Goal: Find specific page/section: Find specific page/section

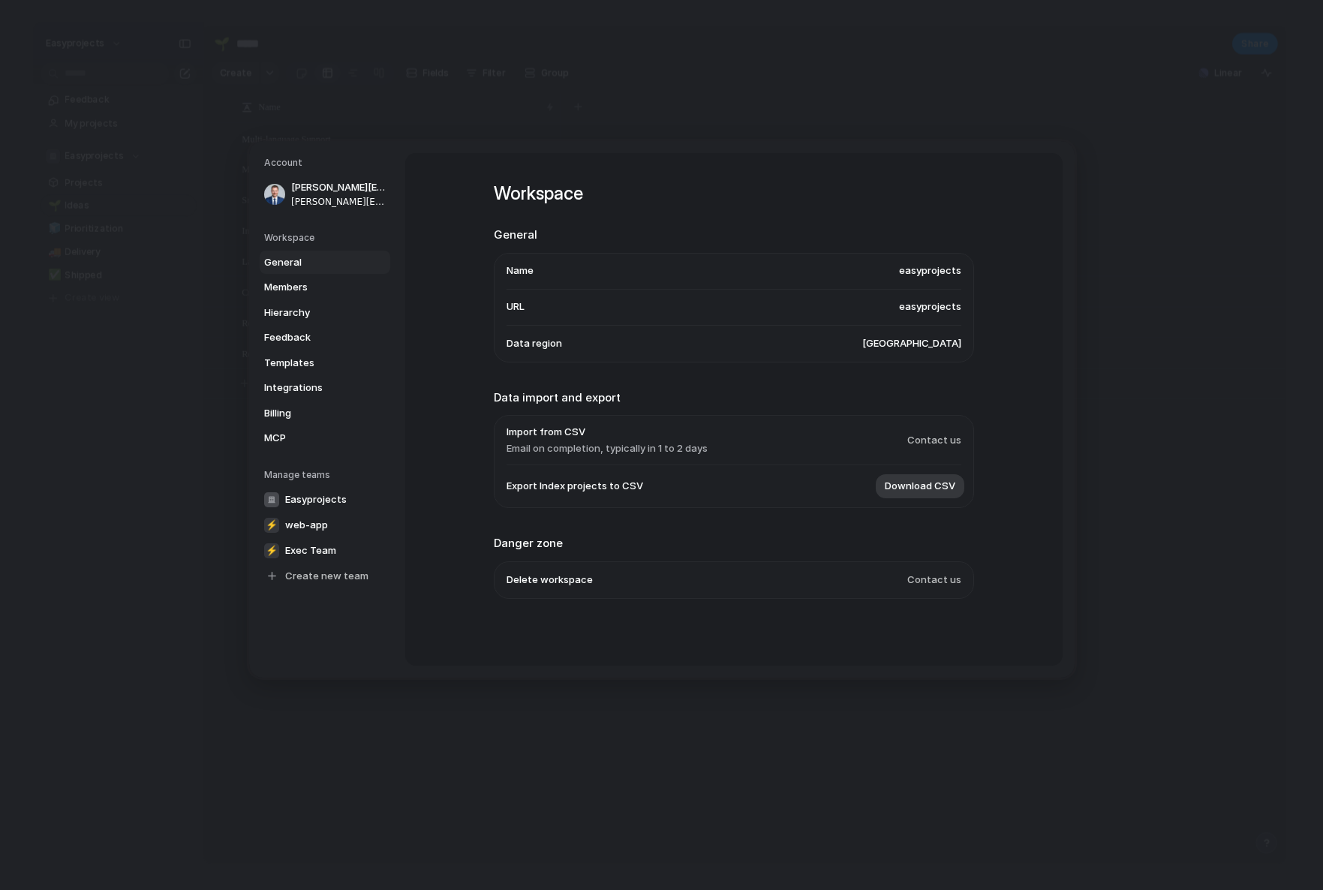
click at [928, 579] on span "Contact us" at bounding box center [934, 580] width 54 height 15
click at [582, 582] on span "Delete workspace" at bounding box center [550, 580] width 86 height 15
click at [531, 588] on span "Delete workspace" at bounding box center [550, 580] width 86 height 15
click at [924, 585] on span "Contact us" at bounding box center [934, 580] width 54 height 15
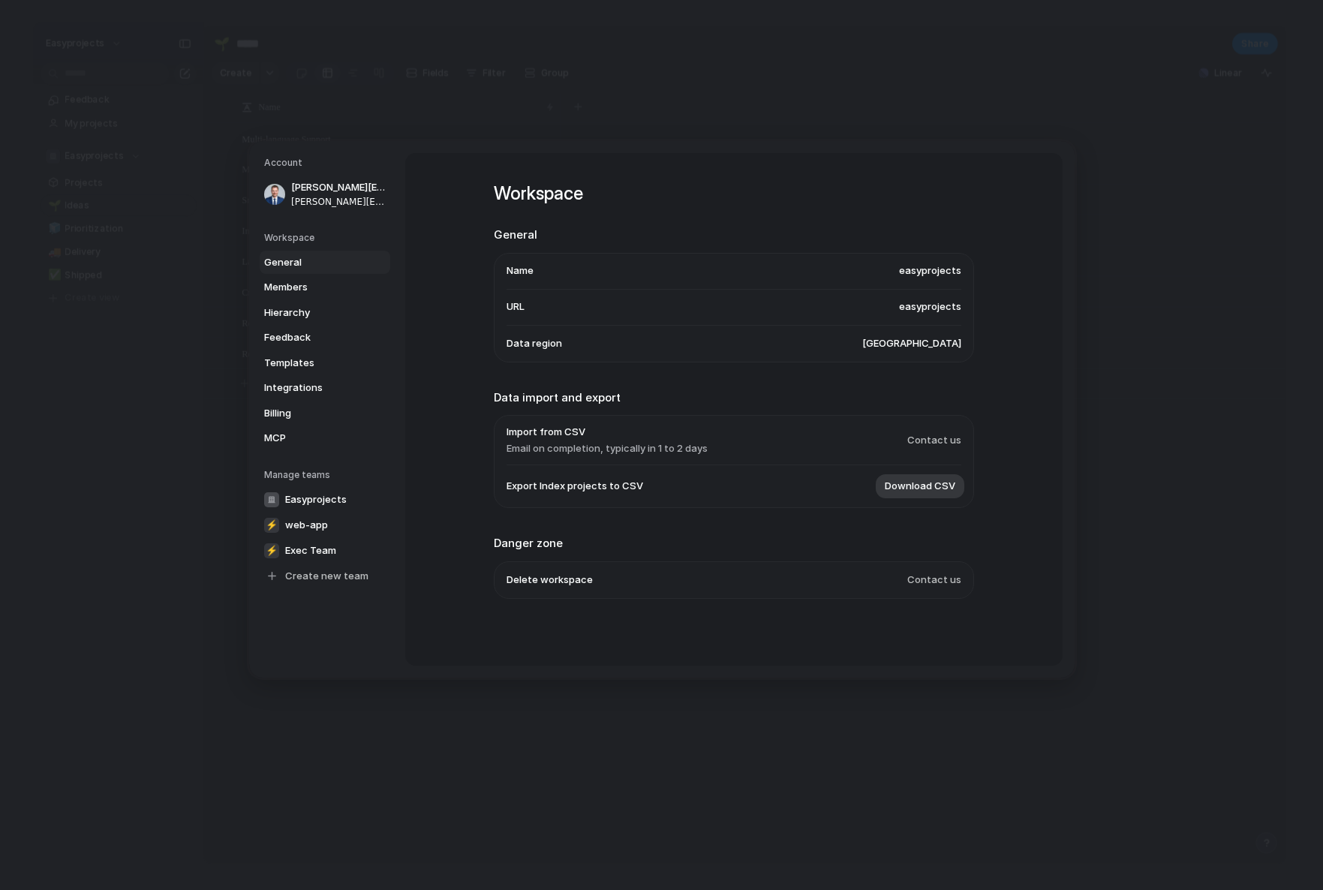
click at [966, 583] on ul "Delete workspace Contact us" at bounding box center [734, 580] width 480 height 38
click at [965, 583] on ul "Delete workspace Contact us" at bounding box center [734, 580] width 480 height 38
click at [560, 582] on span "Delete workspace" at bounding box center [550, 580] width 86 height 15
click at [944, 575] on span "Contact us" at bounding box center [934, 580] width 54 height 15
